Goal: Information Seeking & Learning: Learn about a topic

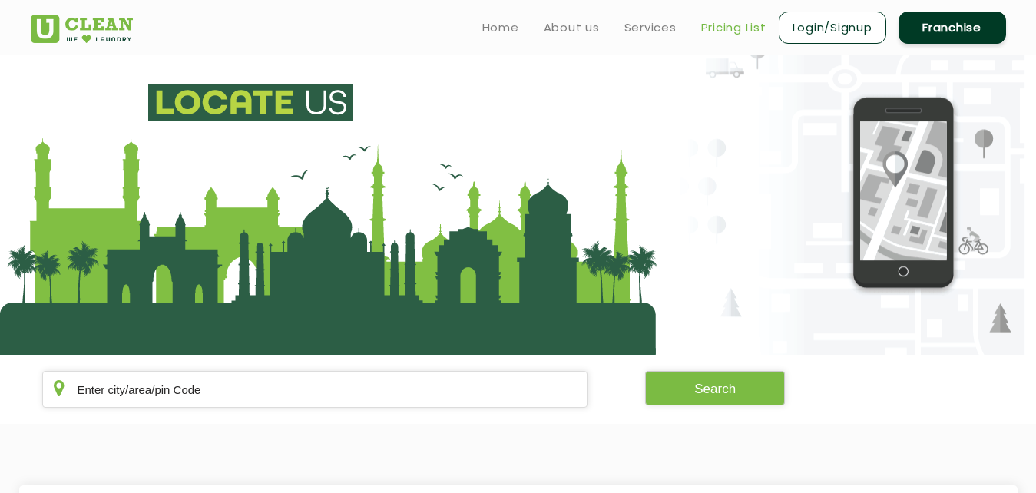
click at [745, 28] on link "Pricing List" at bounding box center [733, 27] width 65 height 18
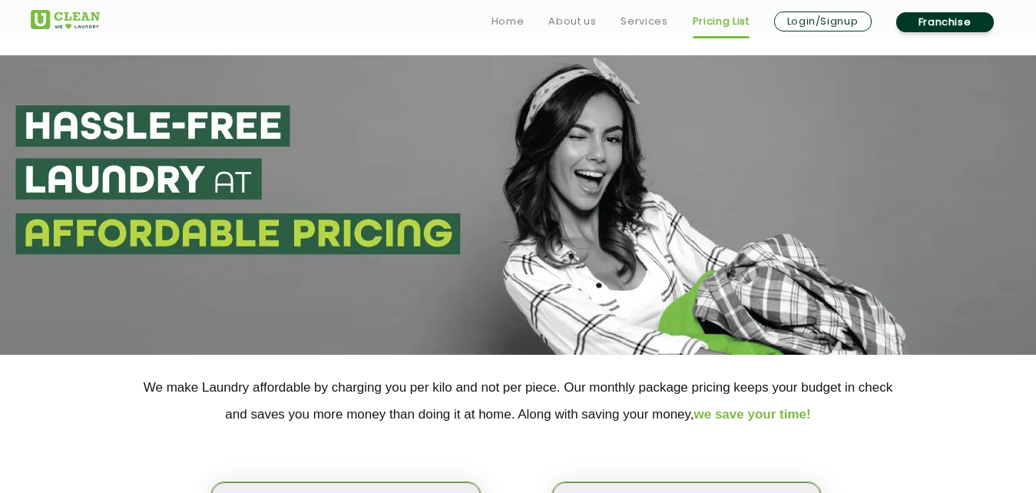
scroll to position [313, 0]
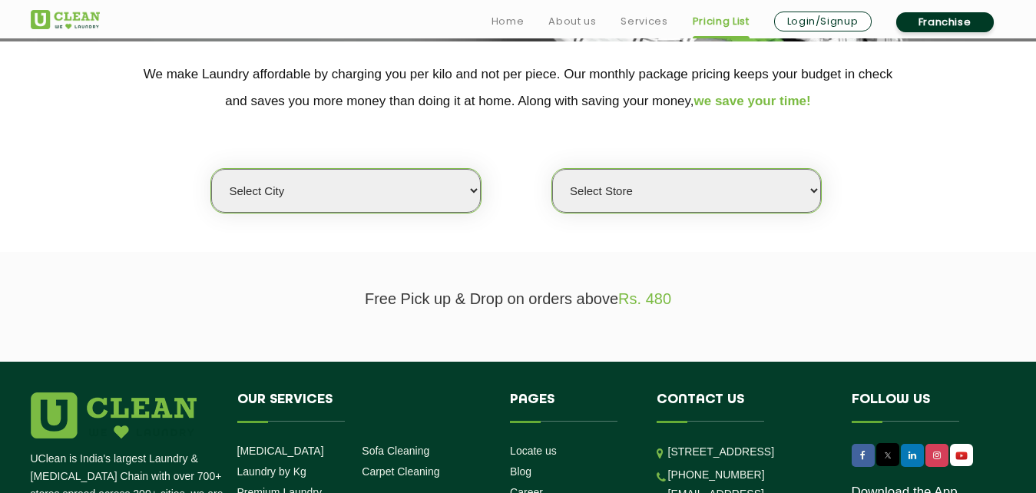
click at [211, 169] on select "Select city Aalo Abu Dhabi Agartala Agra Ahmedabad Akola Aligarh Alwar - UClean…" at bounding box center [345, 191] width 269 height 44
select select "6"
click option "[GEOGRAPHIC_DATA]" at bounding box center [0, 0] width 0 height 0
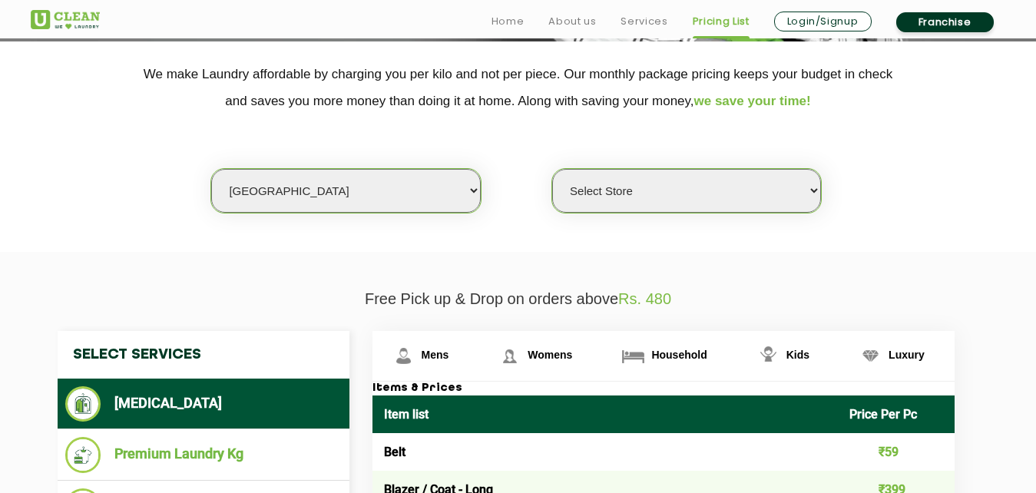
click at [552, 169] on select "Select Store UClean Bhartiya city UClean Hunasamaranahalli UClean KR Puram Beng…" at bounding box center [686, 191] width 269 height 44
select select "397"
click option "UClean Hennur" at bounding box center [0, 0] width 0 height 0
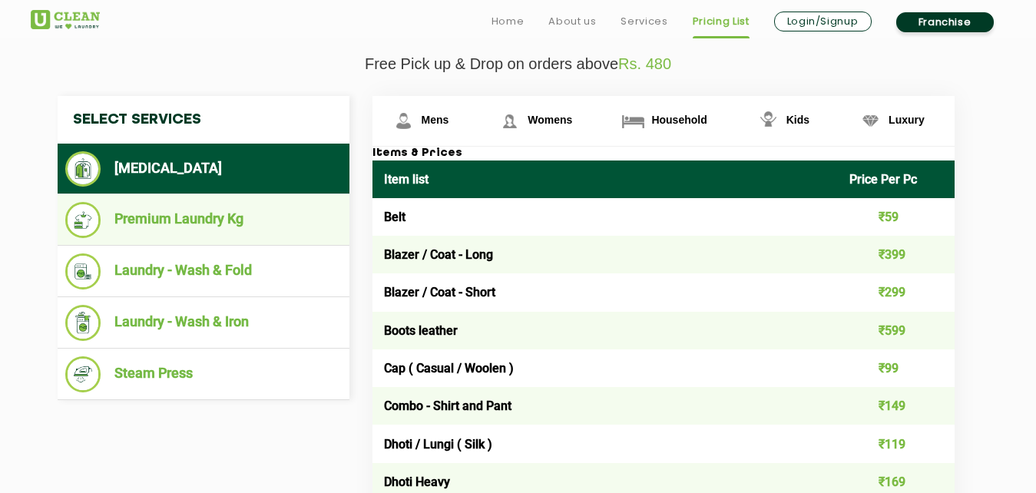
scroll to position [627, 0]
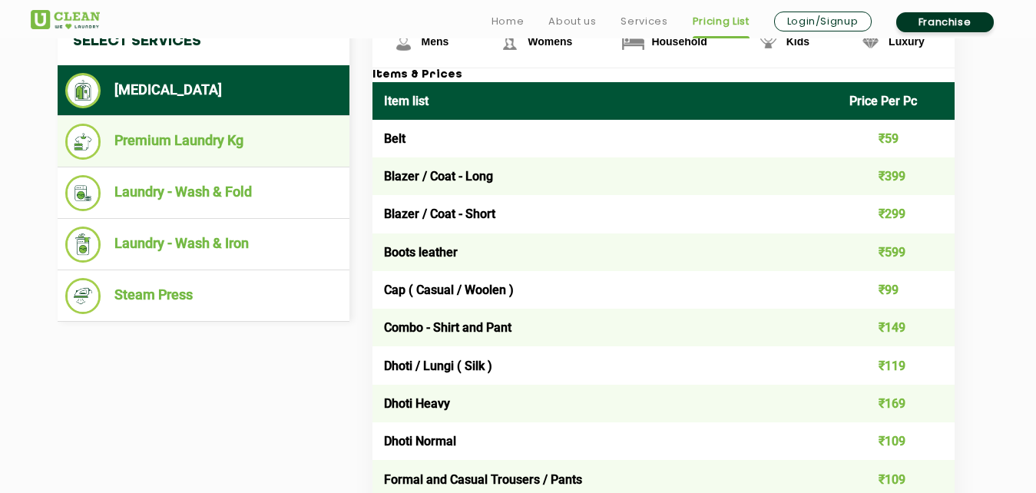
click at [210, 150] on li "Premium Laundry Kg" at bounding box center [203, 142] width 276 height 36
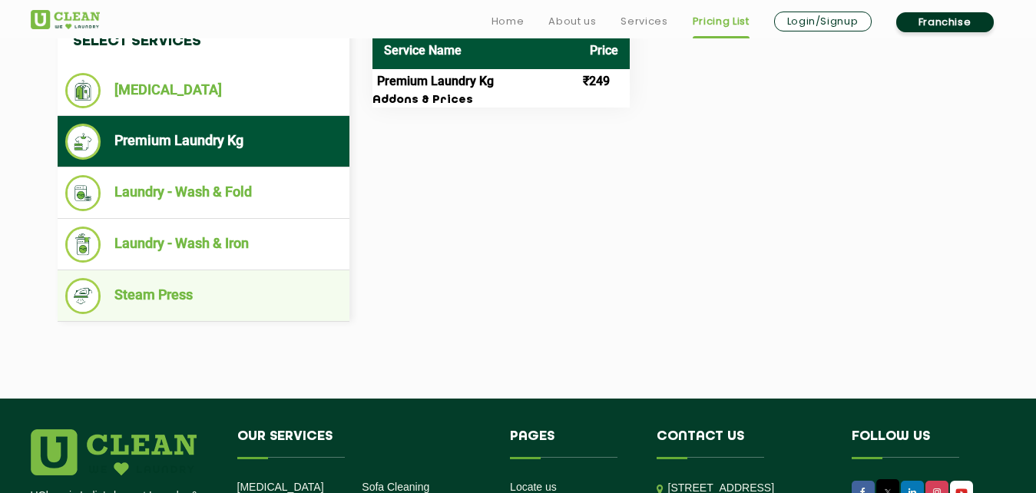
click at [217, 300] on li "Steam Press" at bounding box center [203, 296] width 276 height 36
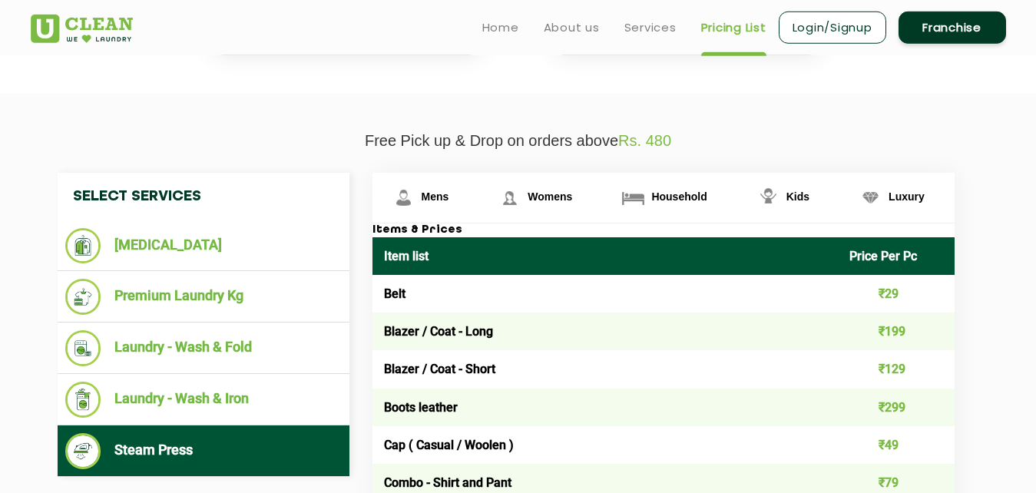
scroll to position [470, 0]
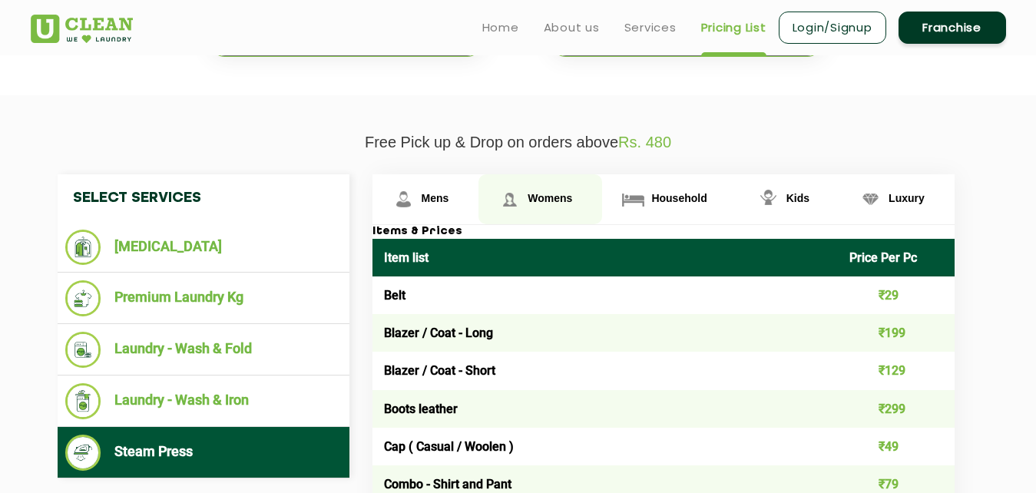
click at [547, 201] on span "Womens" at bounding box center [550, 198] width 45 height 12
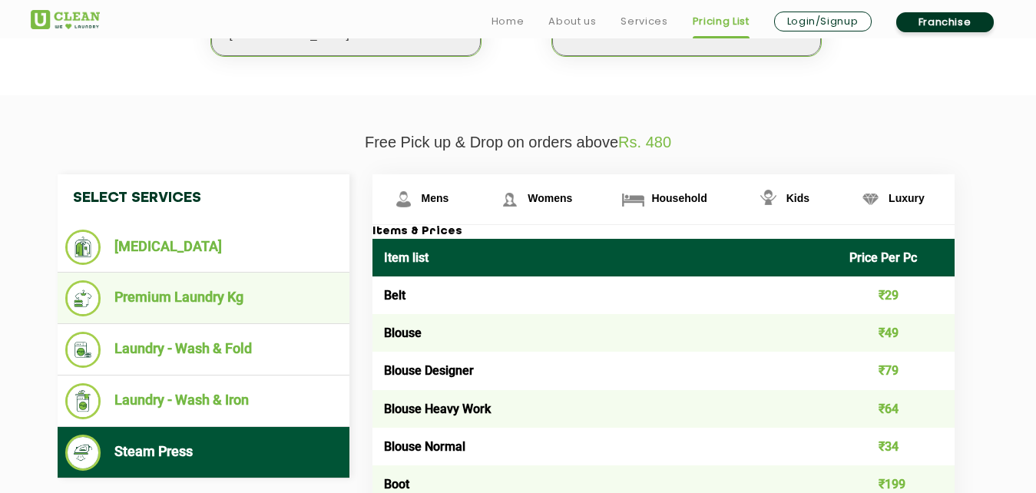
click at [191, 303] on li "Premium Laundry Kg" at bounding box center [203, 298] width 276 height 36
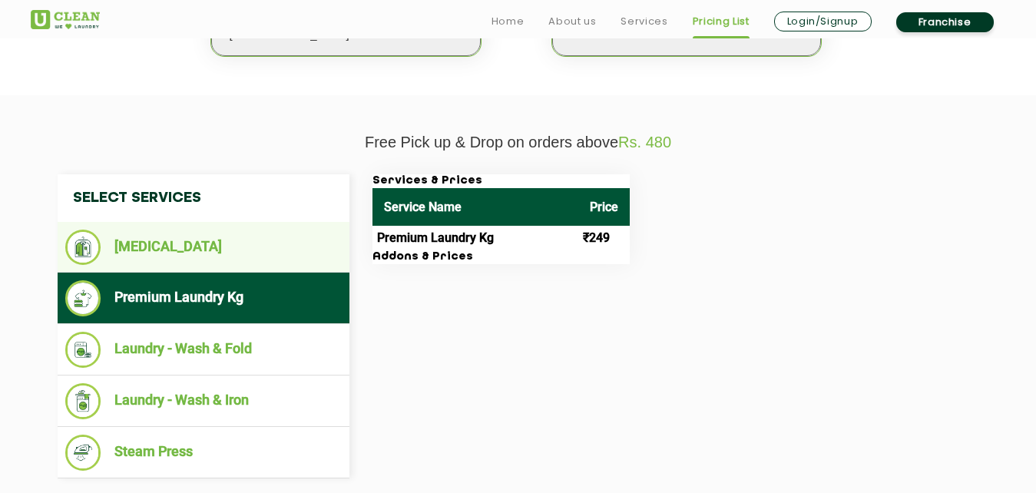
click at [199, 258] on li "[MEDICAL_DATA]" at bounding box center [203, 247] width 276 height 35
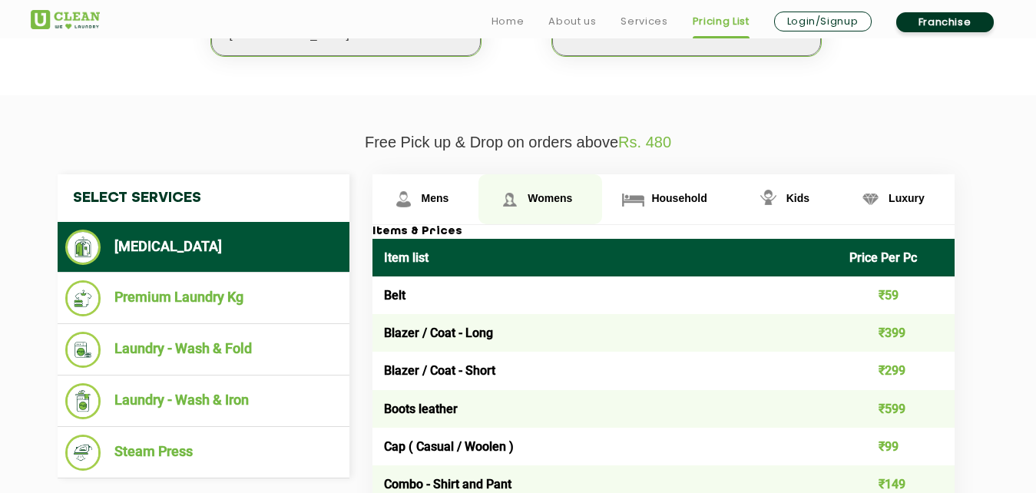
click at [559, 201] on span "Womens" at bounding box center [550, 198] width 45 height 12
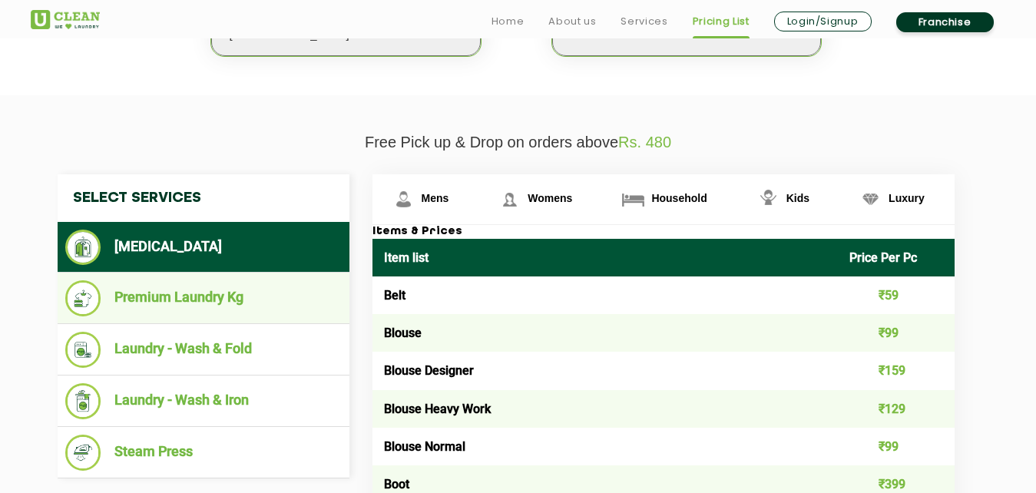
click at [238, 293] on li "Premium Laundry Kg" at bounding box center [203, 298] width 276 height 36
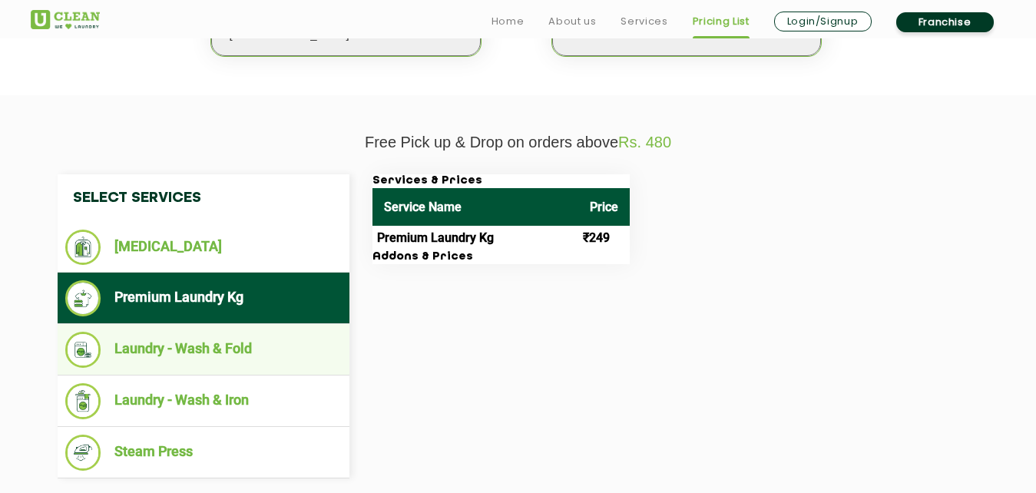
click at [180, 349] on li "Laundry - Wash & Fold" at bounding box center [203, 350] width 276 height 36
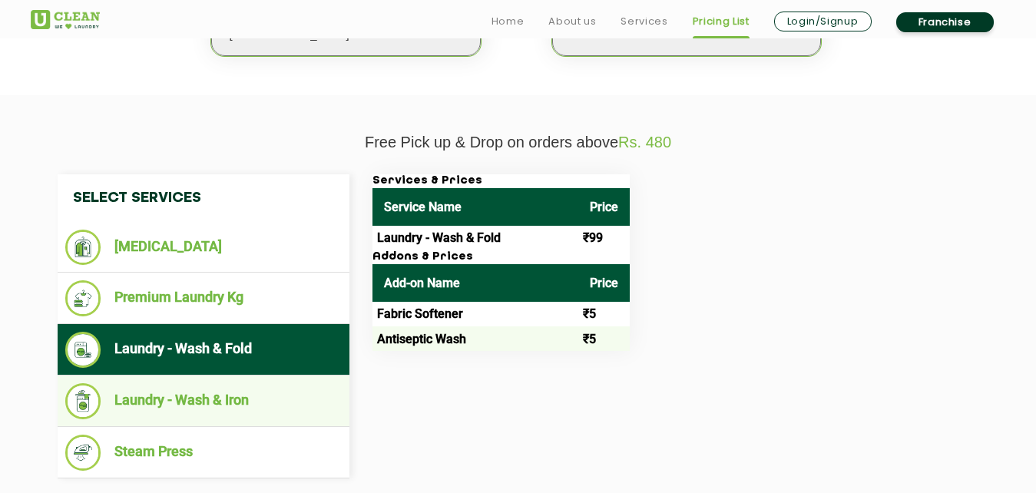
click at [210, 406] on li "Laundry - Wash & Iron" at bounding box center [203, 401] width 276 height 36
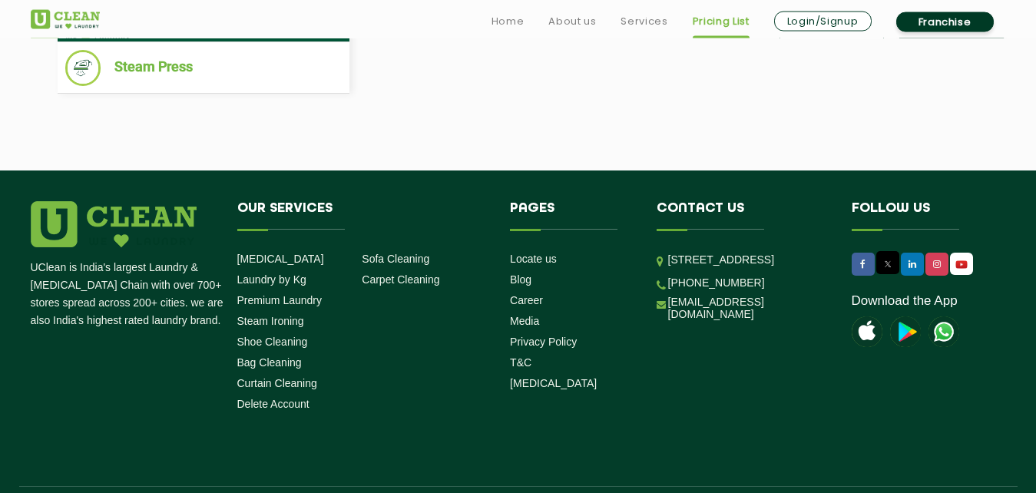
scroll to position [901, 0]
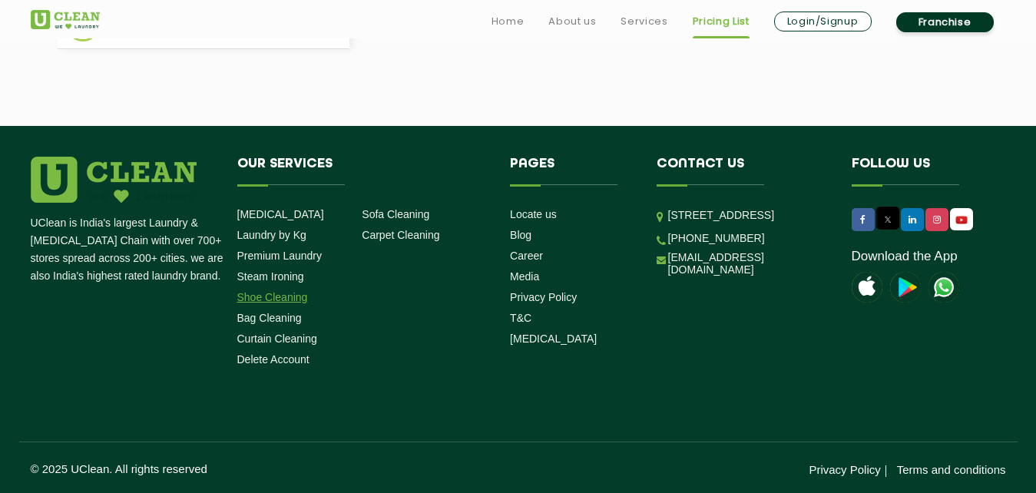
click at [267, 296] on link "Shoe Cleaning" at bounding box center [272, 297] width 71 height 12
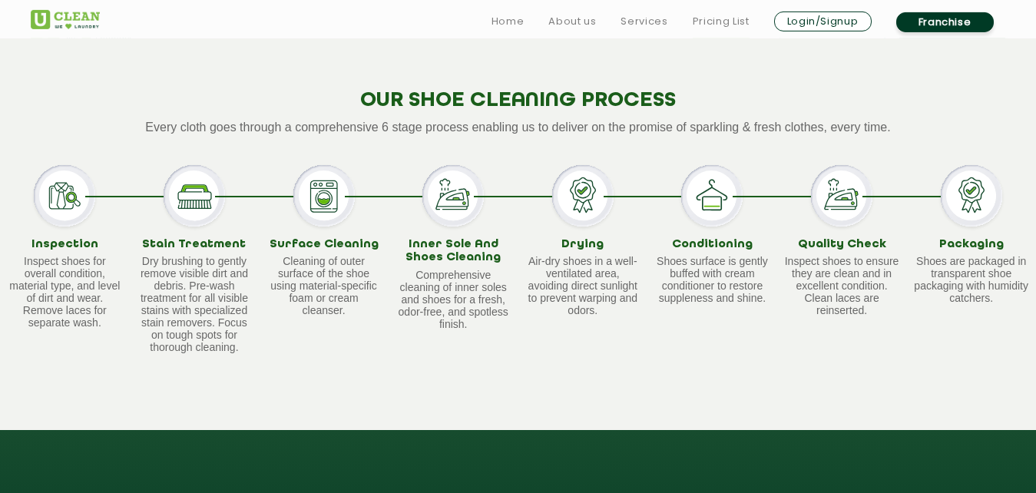
scroll to position [940, 0]
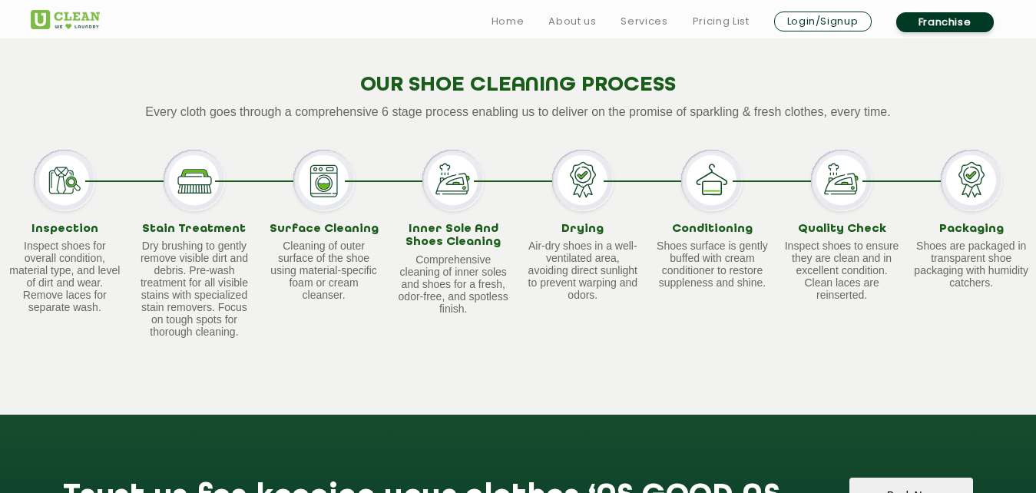
click at [568, 147] on div "OUR SHOE CLEANING PROCESS Every cloth goes through a comprehensive 6 stage proc…" at bounding box center [518, 195] width 1036 height 439
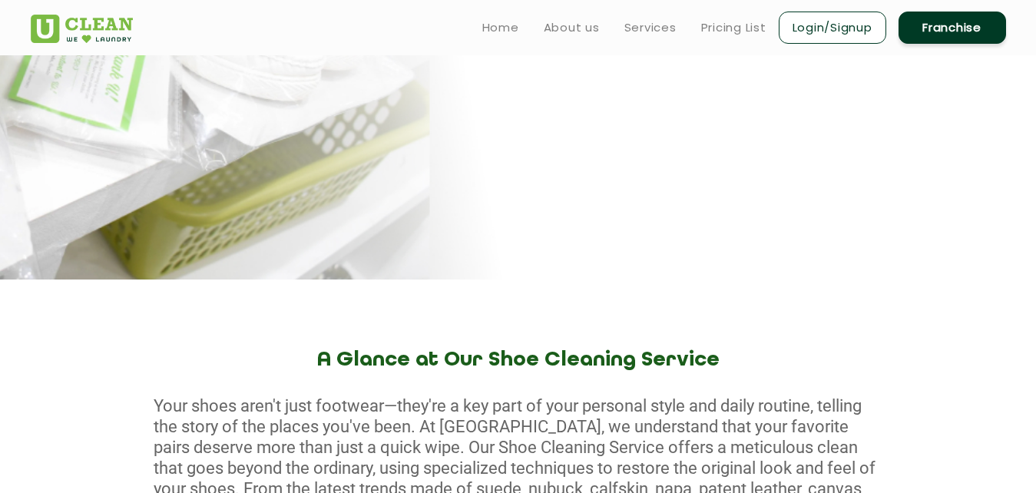
scroll to position [0, 0]
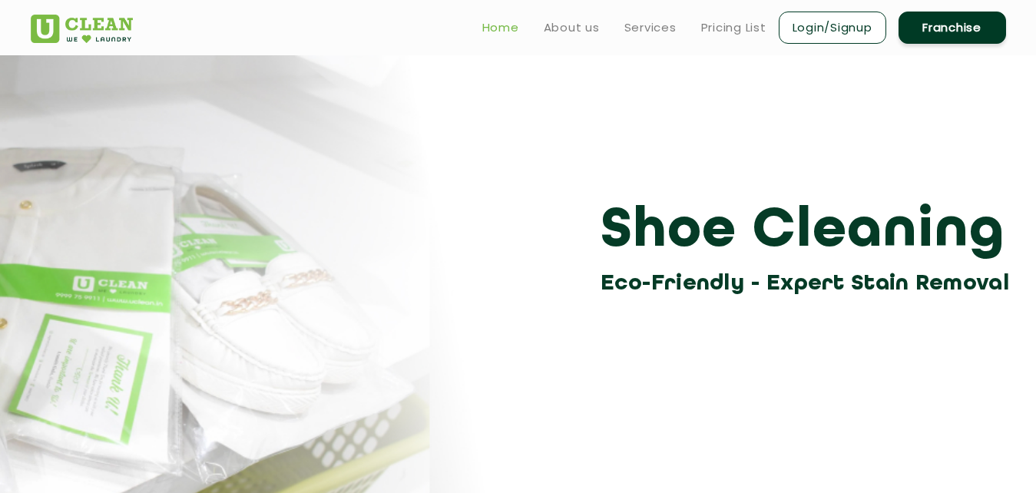
click at [491, 25] on link "Home" at bounding box center [500, 27] width 37 height 18
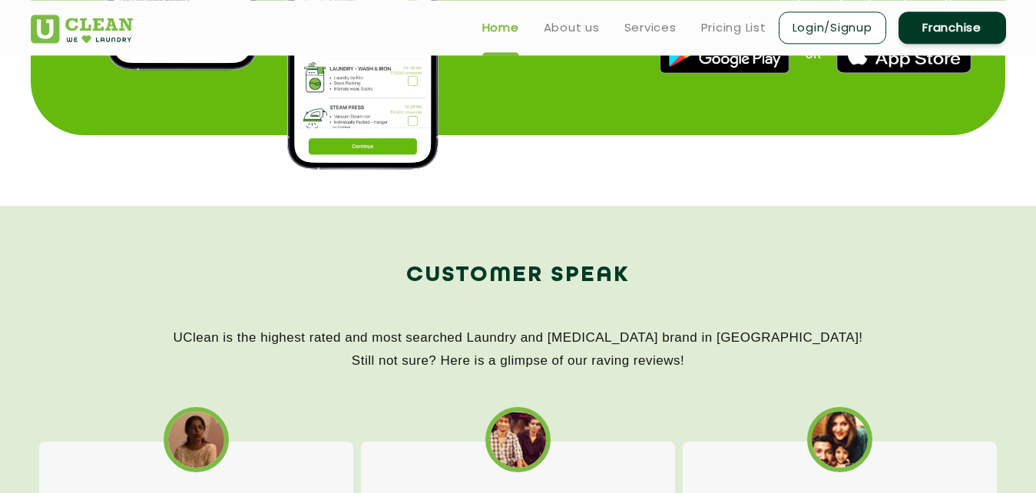
scroll to position [2115, 0]
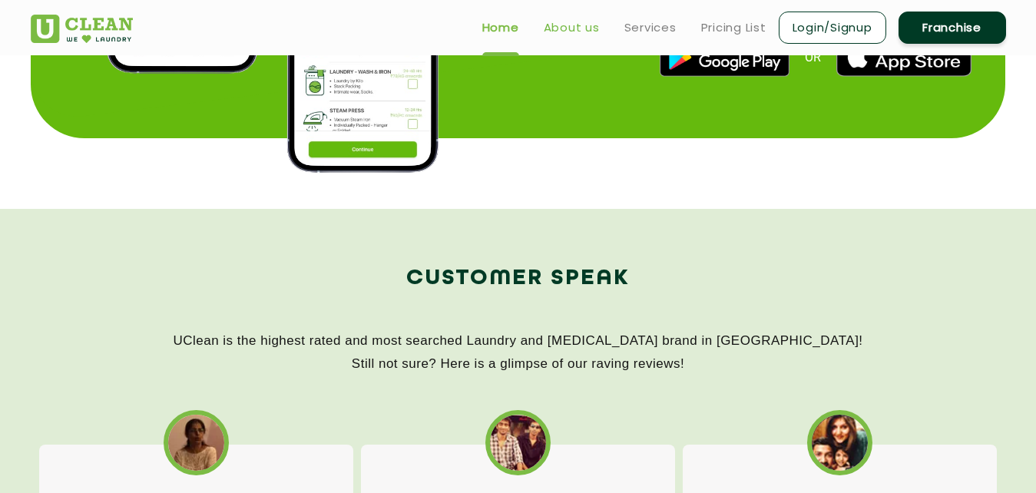
click at [587, 26] on link "About us" at bounding box center [572, 27] width 56 height 18
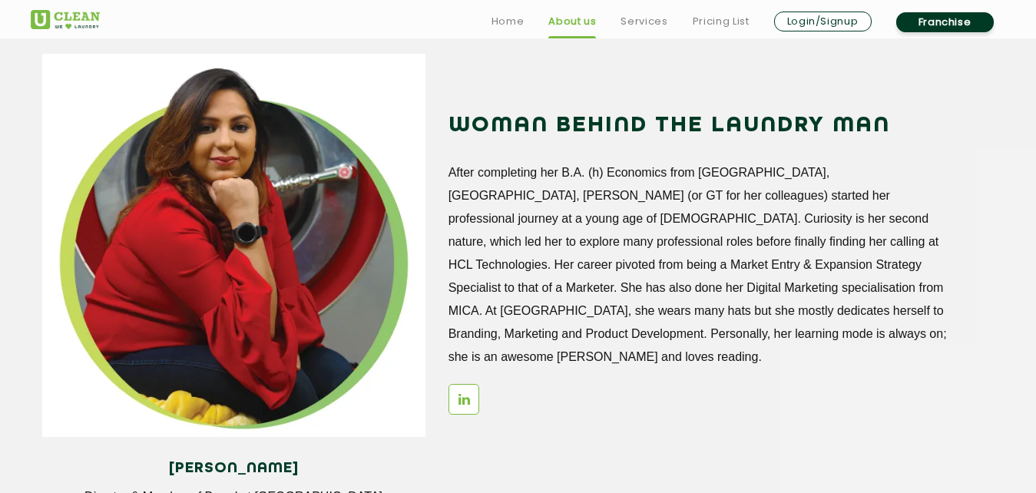
scroll to position [1880, 0]
